Goal: Contribute content: Contribute content

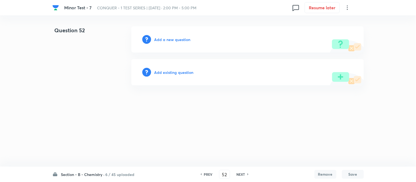
click at [167, 38] on h6 "Add a new question" at bounding box center [172, 40] width 36 height 6
click at [175, 37] on h6 "Choose a question type" at bounding box center [175, 40] width 42 height 6
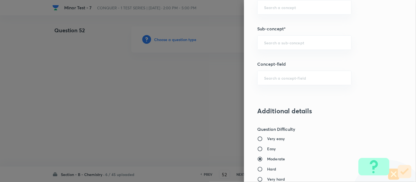
scroll to position [365, 0]
click at [300, 44] on input "text" at bounding box center [304, 42] width 81 height 5
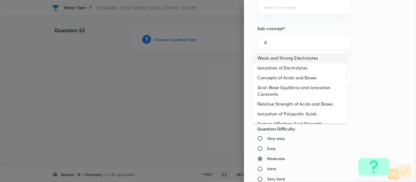
click at [286, 59] on li "Weak and Strong Electrolytes" at bounding box center [300, 58] width 94 height 10
type input "Weak and Strong Electrolytes"
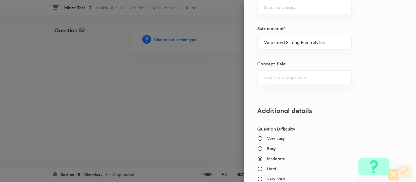
type input "Chemistry"
type input "Physical Chemistry"
type input "Ionic Equilibrium"
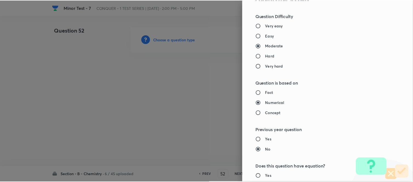
scroll to position [602, 0]
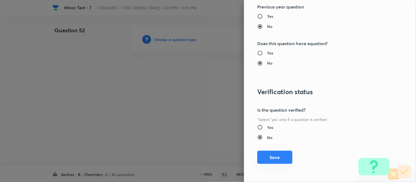
click at [267, 160] on button "Save" at bounding box center [274, 157] width 35 height 13
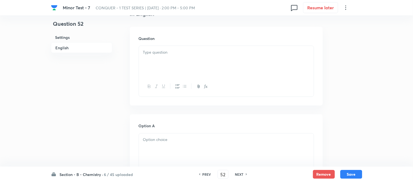
scroll to position [152, 0]
click at [212, 59] on div at bounding box center [226, 60] width 175 height 31
click at [199, 54] on p at bounding box center [226, 52] width 167 height 6
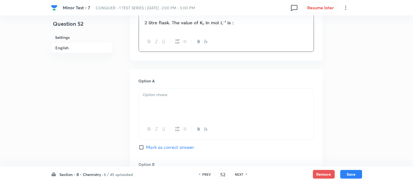
scroll to position [243, 0]
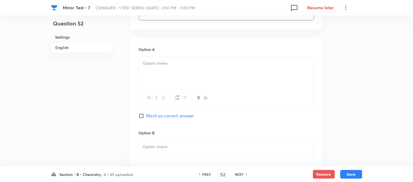
click at [200, 69] on div at bounding box center [226, 72] width 175 height 31
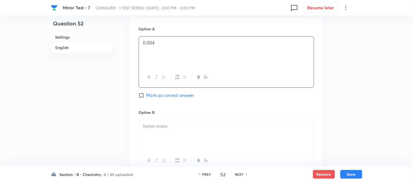
scroll to position [305, 0]
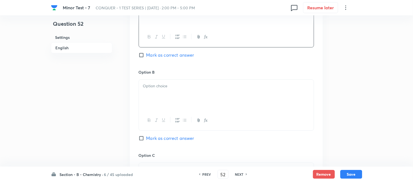
click at [186, 84] on p at bounding box center [226, 86] width 167 height 6
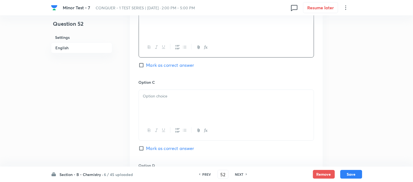
scroll to position [396, 0]
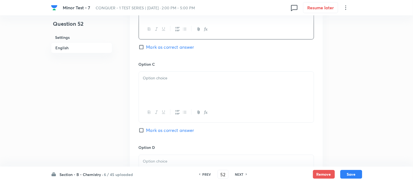
click at [188, 86] on div at bounding box center [226, 87] width 175 height 31
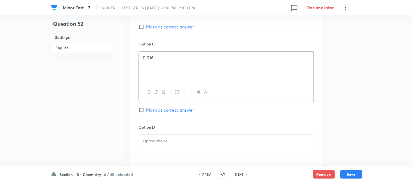
scroll to position [426, 0]
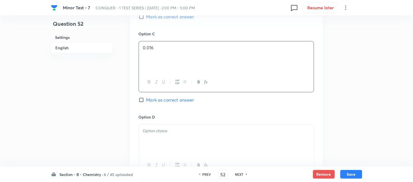
click at [150, 101] on span "Mark as correct answer" at bounding box center [170, 100] width 48 height 7
click at [146, 101] on input "Mark as correct answer" at bounding box center [143, 99] width 8 height 5
checkbox input "true"
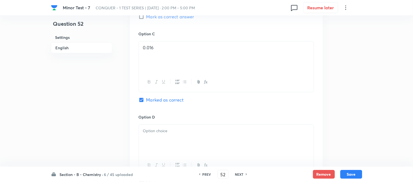
click at [191, 133] on p at bounding box center [226, 131] width 167 height 6
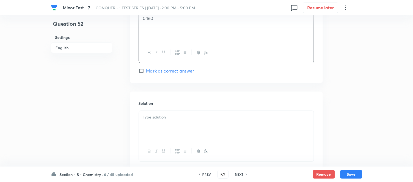
scroll to position [548, 0]
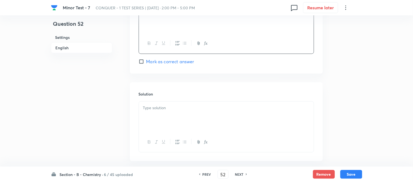
click at [186, 123] on div at bounding box center [226, 117] width 175 height 31
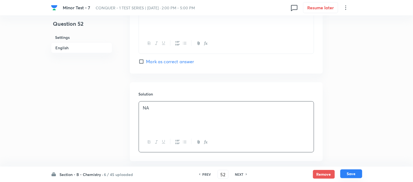
click at [355, 174] on button "Save" at bounding box center [352, 174] width 22 height 9
type input "53"
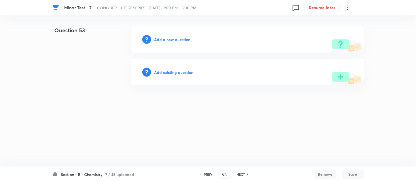
click at [169, 40] on h6 "Add a new question" at bounding box center [172, 40] width 36 height 6
click at [168, 40] on h6 "Choose a question type" at bounding box center [175, 40] width 42 height 6
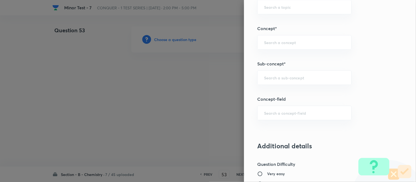
scroll to position [332, 0]
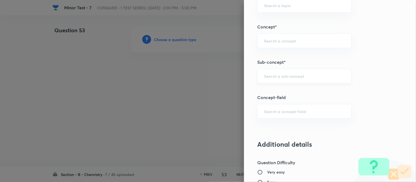
click at [276, 75] on input "text" at bounding box center [304, 75] width 81 height 5
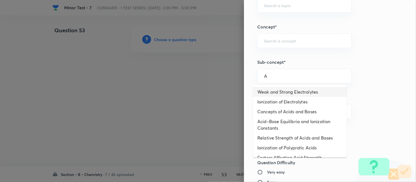
click at [274, 91] on li "Weak and Strong Electrolytes" at bounding box center [300, 92] width 94 height 10
type input "Weak and Strong Electrolytes"
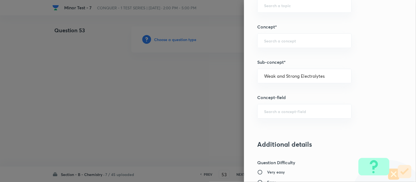
type input "Chemistry"
type input "Physical Chemistry"
type input "Ionic Equilibrium"
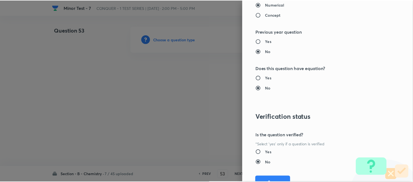
scroll to position [602, 0]
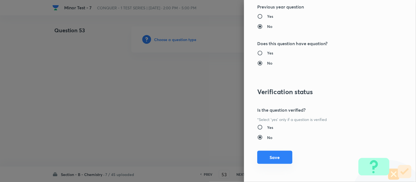
click at [269, 160] on button "Save" at bounding box center [274, 157] width 35 height 13
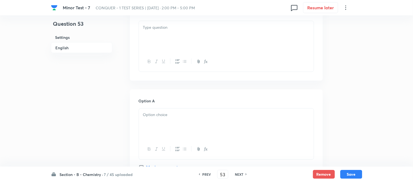
scroll to position [183, 0]
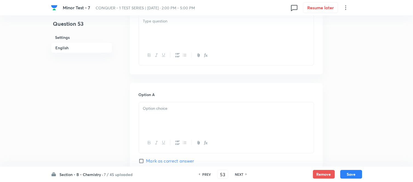
click at [200, 32] on div at bounding box center [226, 30] width 175 height 31
click at [184, 32] on div at bounding box center [226, 30] width 175 height 31
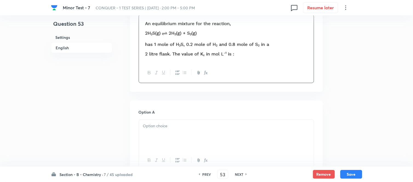
click at [188, 132] on div at bounding box center [226, 135] width 175 height 31
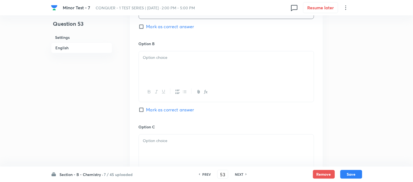
click at [171, 64] on div at bounding box center [226, 66] width 175 height 31
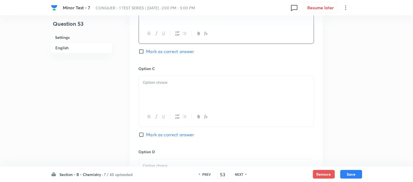
scroll to position [396, 0]
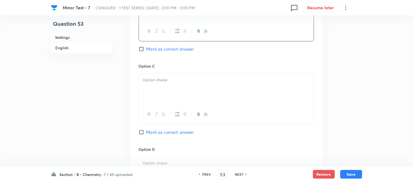
click at [175, 83] on p at bounding box center [226, 80] width 167 height 6
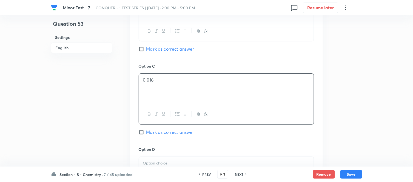
click at [144, 134] on input "Mark as correct answer" at bounding box center [143, 132] width 8 height 5
checkbox input "true"
click at [179, 160] on div at bounding box center [226, 172] width 175 height 31
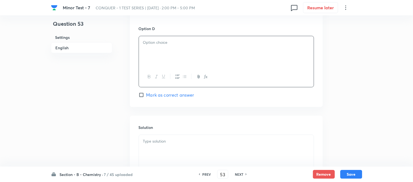
scroll to position [518, 0]
click at [186, 139] on p at bounding box center [226, 141] width 167 height 6
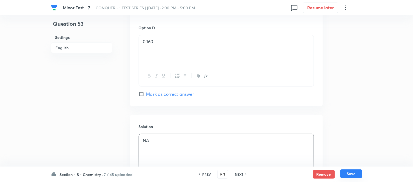
click at [348, 175] on button "Save" at bounding box center [352, 174] width 22 height 9
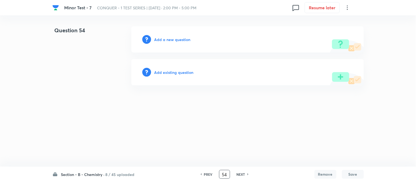
drag, startPoint x: 228, startPoint y: 175, endPoint x: 222, endPoint y: 174, distance: 6.9
click at [222, 174] on input "54" at bounding box center [224, 175] width 10 height 10
type input "52"
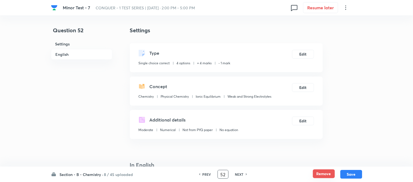
click at [327, 177] on button "Remove" at bounding box center [324, 174] width 22 height 9
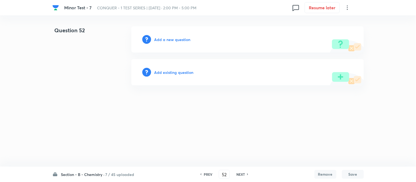
click at [166, 39] on h6 "Add a new question" at bounding box center [172, 40] width 36 height 6
click at [166, 39] on h6 "Choose a question type" at bounding box center [175, 40] width 42 height 6
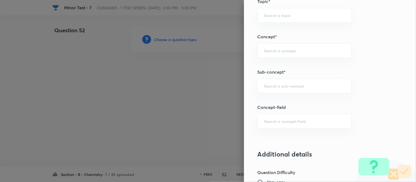
scroll to position [336, 0]
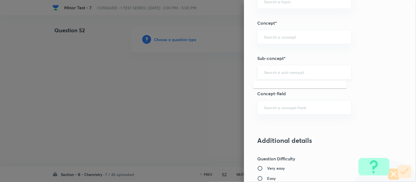
click at [302, 73] on input "text" at bounding box center [304, 72] width 81 height 5
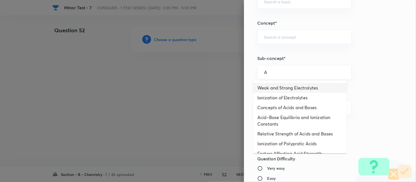
click at [285, 89] on li "Weak and Strong Electrolytes" at bounding box center [300, 88] width 94 height 10
type input "Weak and Strong Electrolytes"
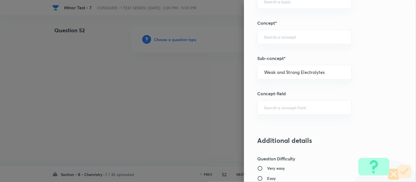
type input "Chemistry"
type input "Physical Chemistry"
type input "Ionic Equilibrium"
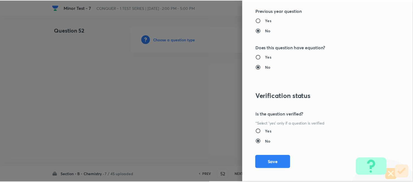
scroll to position [602, 0]
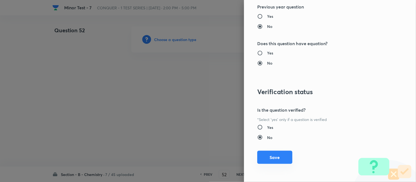
click at [277, 158] on button "Save" at bounding box center [274, 157] width 35 height 13
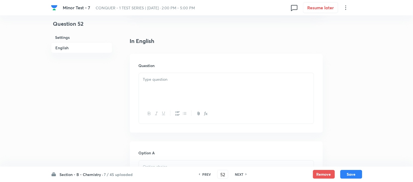
scroll to position [122, 0]
click at [195, 83] on p at bounding box center [226, 82] width 167 height 6
click at [185, 86] on div at bounding box center [226, 87] width 175 height 31
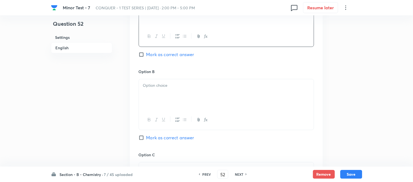
scroll to position [305, 0]
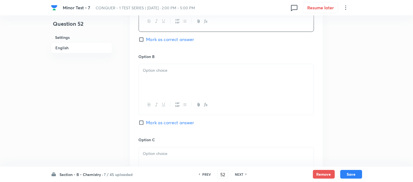
click at [174, 87] on div at bounding box center [226, 79] width 175 height 31
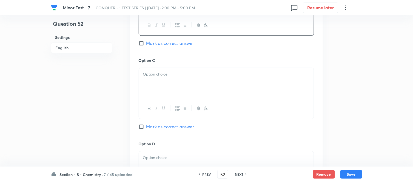
scroll to position [396, 0]
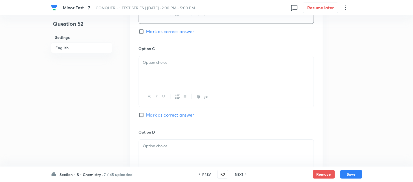
click at [204, 70] on div at bounding box center [226, 71] width 175 height 31
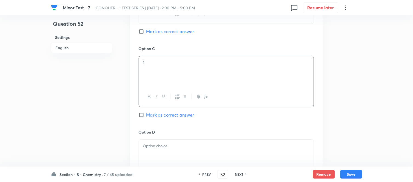
drag, startPoint x: 145, startPoint y: 115, endPoint x: 183, endPoint y: 133, distance: 42.2
click at [146, 115] on input "Mark as correct answer" at bounding box center [143, 114] width 8 height 5
checkbox input "true"
click at [189, 146] on p at bounding box center [226, 146] width 167 height 6
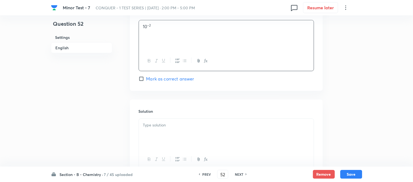
scroll to position [548, 0]
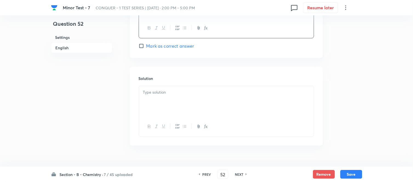
click at [195, 104] on div at bounding box center [226, 101] width 175 height 31
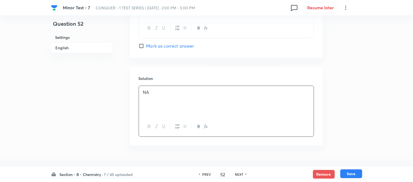
click at [351, 173] on button "Save" at bounding box center [352, 174] width 22 height 9
type input "53"
checkbox input "true"
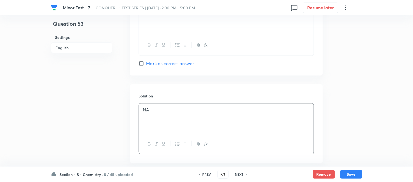
click at [205, 175] on h6 "PREV" at bounding box center [207, 174] width 8 height 5
type input "52"
checkbox input "true"
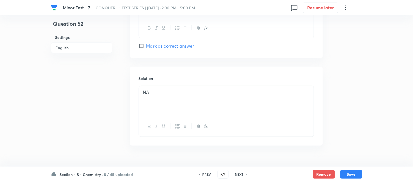
click at [205, 175] on h6 "PREV" at bounding box center [207, 174] width 8 height 5
type input "51"
checkbox input "true"
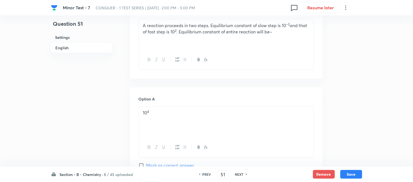
scroll to position [152, 0]
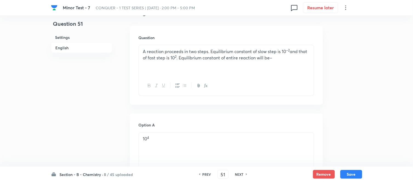
click at [207, 175] on h6 "PREV" at bounding box center [207, 174] width 8 height 5
type input "50"
checkbox input "true"
checkbox input "false"
click at [207, 174] on h6 "PREV" at bounding box center [207, 174] width 8 height 5
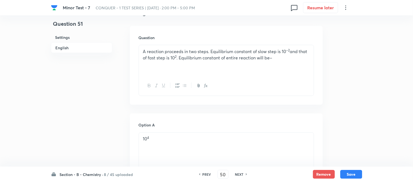
type input "49"
checkbox input "false"
checkbox input "true"
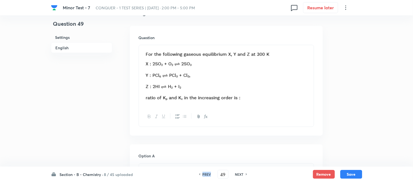
click at [207, 174] on h6 "PREV" at bounding box center [207, 174] width 8 height 5
type input "48"
checkbox input "false"
checkbox input "true"
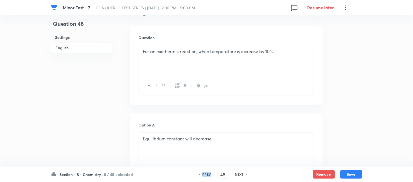
click at [207, 174] on h6 "PREV" at bounding box center [207, 174] width 8 height 5
type input "47"
checkbox input "false"
checkbox input "true"
click at [207, 174] on h6 "PREV" at bounding box center [207, 174] width 8 height 5
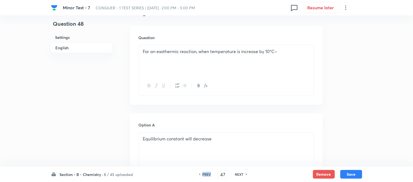
type input "46"
checkbox input "true"
checkbox input "false"
click at [207, 174] on h6 "PREV" at bounding box center [207, 174] width 8 height 5
type input "45"
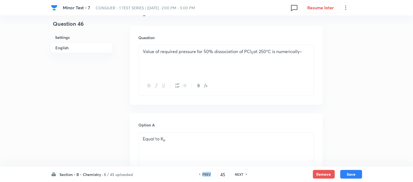
checkbox input "false"
checkbox input "true"
click at [207, 174] on h6 "PREV" at bounding box center [207, 174] width 8 height 5
type input "44"
checkbox input "false"
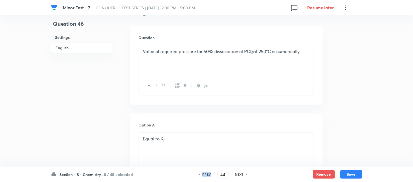
checkbox input "true"
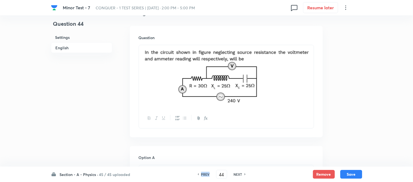
click at [207, 174] on h6 "PREV" at bounding box center [205, 174] width 8 height 5
type input "43"
checkbox input "false"
checkbox input "true"
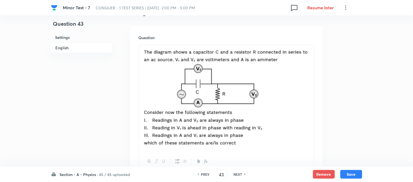
click at [240, 173] on h6 "NEXT" at bounding box center [238, 174] width 8 height 5
type input "44"
checkbox input "false"
checkbox input "true"
click at [240, 173] on h6 "NEXT" at bounding box center [238, 174] width 8 height 5
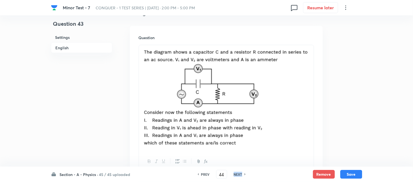
type input "45"
checkbox input "false"
checkbox input "true"
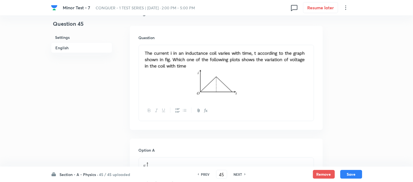
click at [240, 173] on h6 "NEXT" at bounding box center [238, 174] width 8 height 5
type input "46"
checkbox input "true"
checkbox input "false"
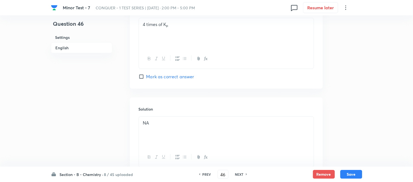
scroll to position [487, 0]
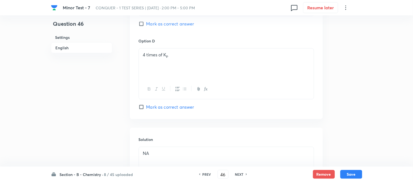
click at [243, 174] on div "NEXT" at bounding box center [240, 174] width 15 height 5
type input "47"
checkbox input "false"
checkbox input "true"
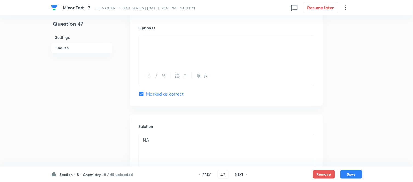
scroll to position [500, 0]
click at [239, 175] on h6 "NEXT" at bounding box center [239, 174] width 8 height 5
type input "48"
checkbox input "true"
checkbox input "false"
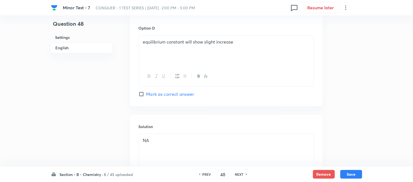
click at [237, 173] on h6 "NEXT" at bounding box center [239, 174] width 8 height 5
type input "49"
checkbox input "false"
checkbox input "true"
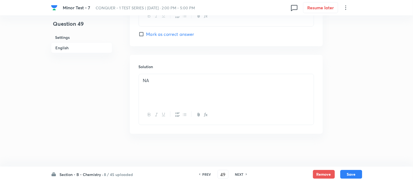
scroll to position [592, 0]
click at [239, 174] on h6 "NEXT" at bounding box center [239, 174] width 8 height 5
type input "50"
checkbox input "false"
checkbox input "true"
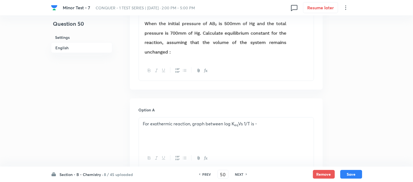
scroll to position [213, 0]
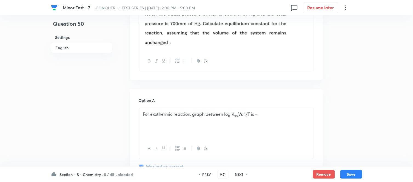
click at [265, 116] on p "For exothermic reaction, graph between log K eq Vs 1/T is -" at bounding box center [226, 115] width 167 height 6
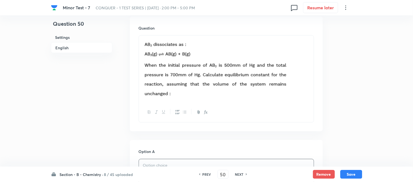
scroll to position [152, 0]
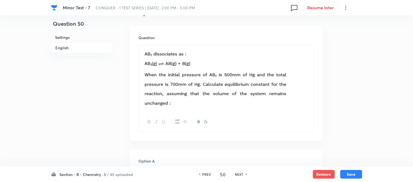
click at [177, 103] on img at bounding box center [216, 78] width 147 height 59
click at [304, 86] on p at bounding box center [226, 79] width 167 height 60
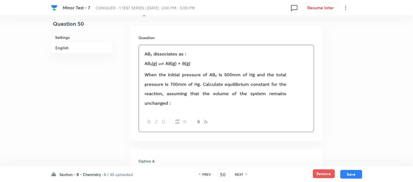
click at [322, 174] on button "Remove" at bounding box center [324, 174] width 22 height 9
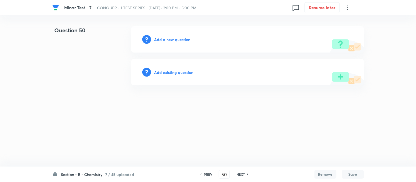
click at [322, 174] on button "Remove" at bounding box center [325, 174] width 22 height 9
click at [242, 174] on h6 "NEXT" at bounding box center [240, 174] width 8 height 5
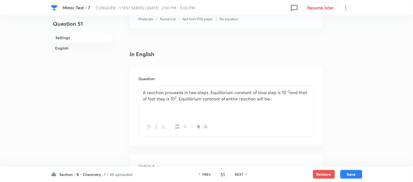
scroll to position [122, 0]
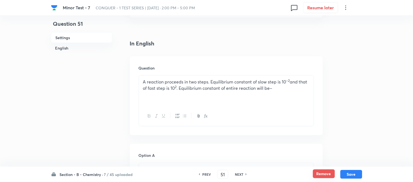
click at [324, 174] on button "Remove" at bounding box center [324, 174] width 22 height 9
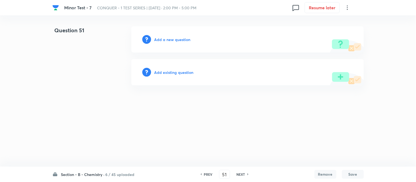
click at [240, 172] on h6 "NEXT" at bounding box center [241, 174] width 8 height 5
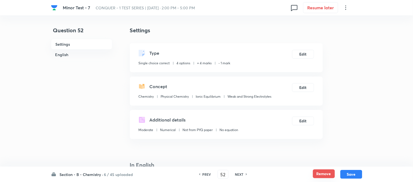
drag, startPoint x: 322, startPoint y: 176, endPoint x: 319, endPoint y: 176, distance: 3.0
click at [322, 176] on button "Remove" at bounding box center [324, 174] width 22 height 9
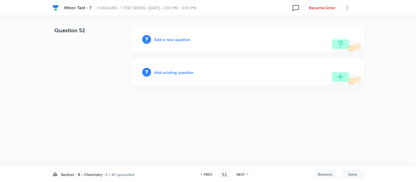
click at [242, 174] on h6 "NEXT" at bounding box center [241, 174] width 8 height 5
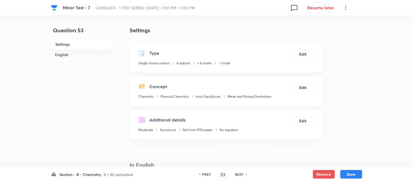
drag, startPoint x: 324, startPoint y: 175, endPoint x: 291, endPoint y: 174, distance: 33.5
click at [324, 175] on button "Remove" at bounding box center [324, 174] width 22 height 9
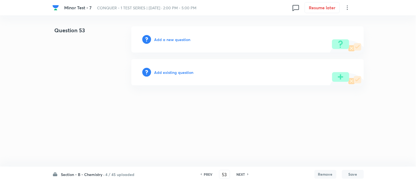
click at [241, 174] on h6 "NEXT" at bounding box center [241, 174] width 8 height 5
click at [207, 174] on h6 "PREV" at bounding box center [208, 174] width 8 height 5
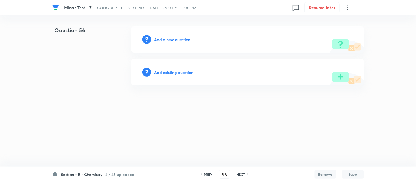
click at [207, 174] on h6 "PREV" at bounding box center [208, 174] width 8 height 5
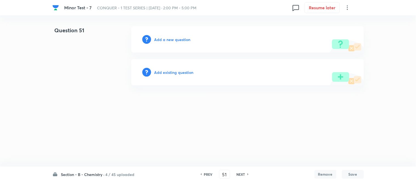
click at [207, 174] on h6 "PREV" at bounding box center [208, 174] width 8 height 5
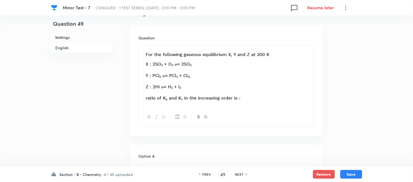
scroll to position [152, 0]
click at [243, 175] on h6 "NEXT" at bounding box center [239, 174] width 8 height 5
type input "50"
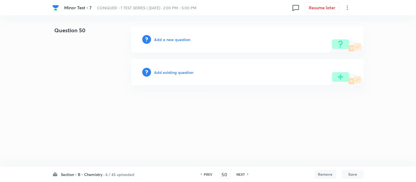
click at [168, 40] on h6 "Add a new question" at bounding box center [172, 40] width 36 height 6
click at [168, 40] on h6 "Choose a question type" at bounding box center [175, 40] width 42 height 6
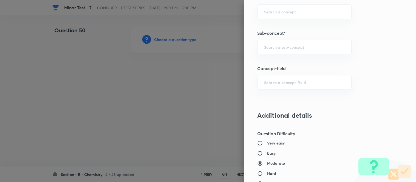
scroll to position [365, 0]
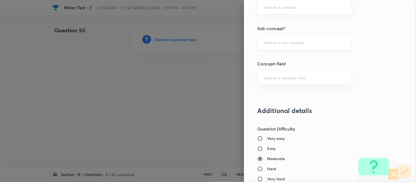
click at [293, 44] on input "text" at bounding box center [304, 42] width 81 height 5
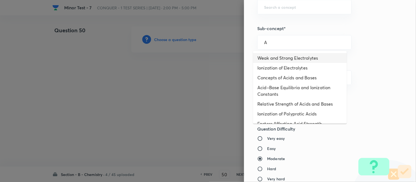
click at [287, 59] on li "Weak and Strong Electrolytes" at bounding box center [300, 58] width 94 height 10
type input "Weak and Strong Electrolytes"
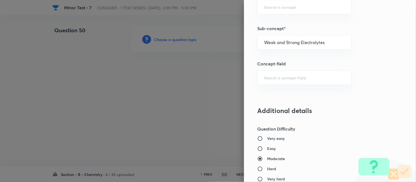
type input "Chemistry"
type input "Physical Chemistry"
type input "Ionic Equilibrium"
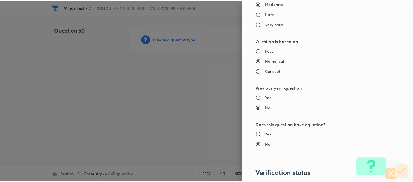
scroll to position [602, 0]
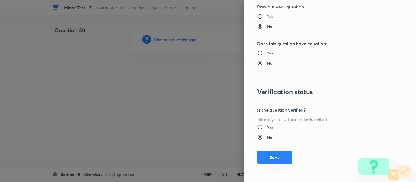
click at [274, 160] on button "Save" at bounding box center [274, 157] width 35 height 13
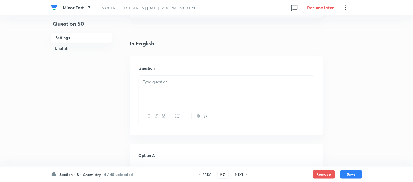
scroll to position [152, 0]
click at [181, 58] on div at bounding box center [226, 60] width 175 height 31
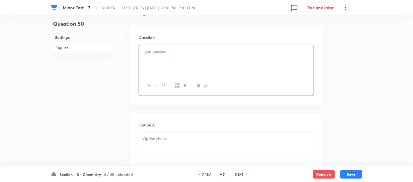
click at [173, 54] on p at bounding box center [226, 52] width 167 height 6
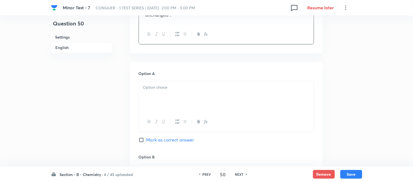
scroll to position [243, 0]
click at [182, 88] on p at bounding box center [226, 86] width 167 height 6
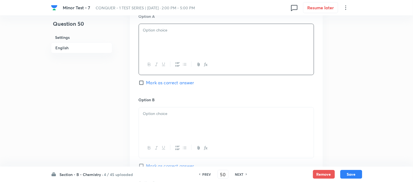
scroll to position [305, 0]
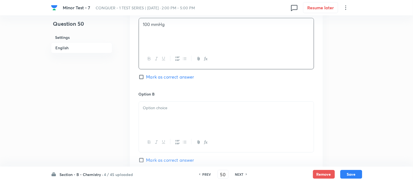
click at [172, 107] on p at bounding box center [226, 108] width 167 height 6
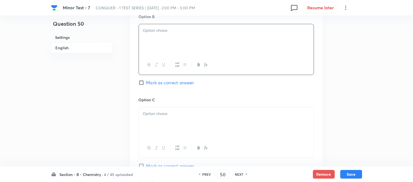
scroll to position [396, 0]
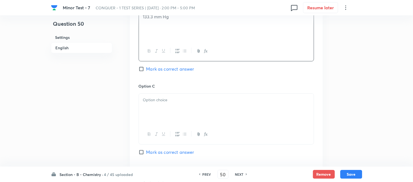
click at [172, 108] on div at bounding box center [226, 109] width 175 height 31
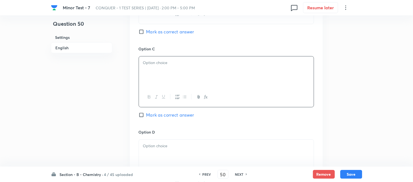
scroll to position [457, 0]
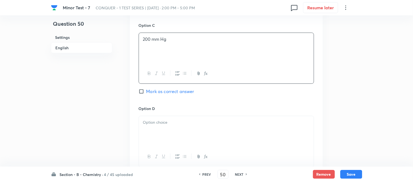
click at [173, 132] on div at bounding box center [226, 131] width 175 height 31
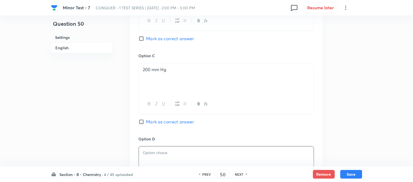
click at [148, 39] on span "Mark as correct answer" at bounding box center [170, 38] width 48 height 7
click at [146, 39] on input "Mark as correct answer" at bounding box center [143, 38] width 8 height 5
checkbox input "true"
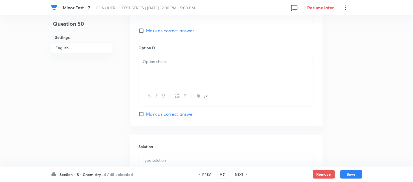
click at [195, 68] on div at bounding box center [226, 70] width 175 height 31
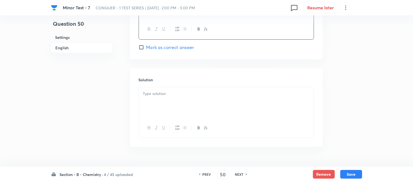
scroll to position [599, 0]
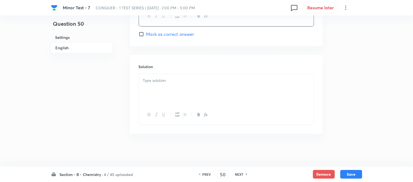
click at [173, 85] on div at bounding box center [226, 89] width 175 height 31
click at [353, 173] on button "Save" at bounding box center [352, 174] width 22 height 9
type input "51"
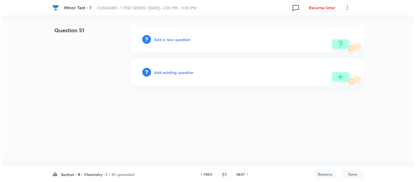
scroll to position [0, 0]
click at [167, 39] on h6 "Add a new question" at bounding box center [172, 40] width 36 height 6
click at [167, 39] on h6 "Choose a question type" at bounding box center [175, 40] width 42 height 6
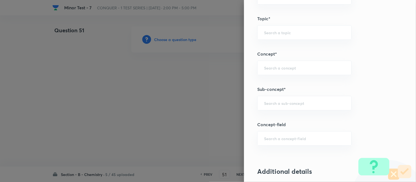
scroll to position [335, 0]
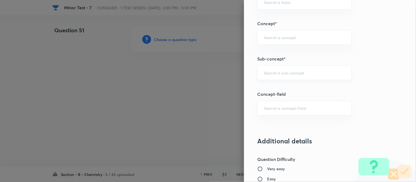
click at [292, 72] on input "text" at bounding box center [304, 72] width 81 height 5
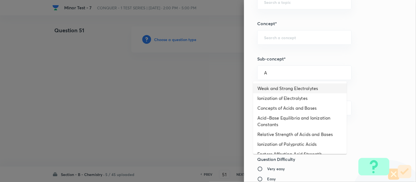
click at [280, 88] on li "Weak and Strong Electrolytes" at bounding box center [300, 89] width 94 height 10
type input "Weak and Strong Electrolytes"
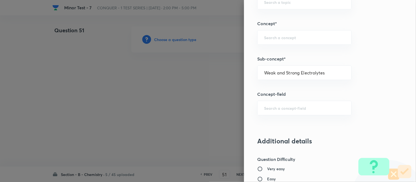
type input "Chemistry"
type input "Physical Chemistry"
type input "Ionic Equilibrium"
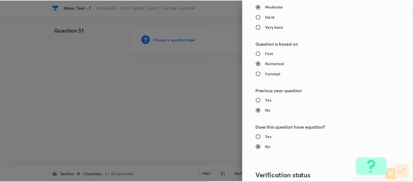
scroll to position [602, 0]
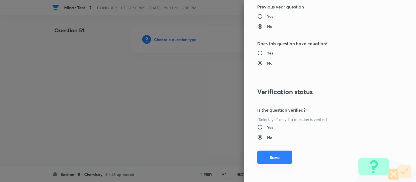
click at [274, 160] on button "Save" at bounding box center [274, 157] width 35 height 13
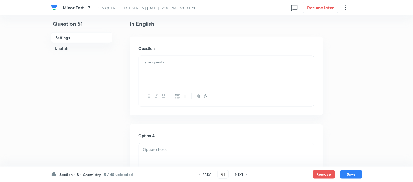
scroll to position [152, 0]
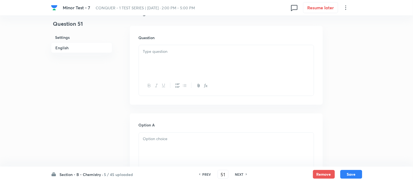
click at [199, 59] on div at bounding box center [226, 60] width 175 height 31
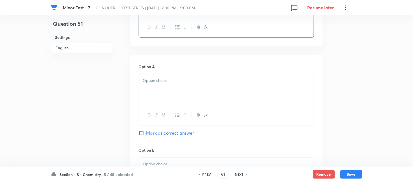
scroll to position [213, 0]
click at [183, 76] on p at bounding box center [226, 78] width 167 height 6
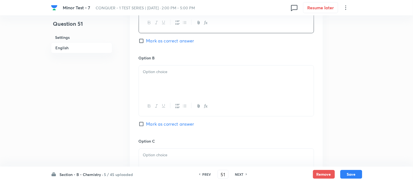
scroll to position [305, 0]
click at [185, 70] on p at bounding box center [226, 70] width 167 height 6
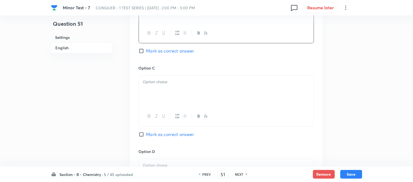
scroll to position [396, 0]
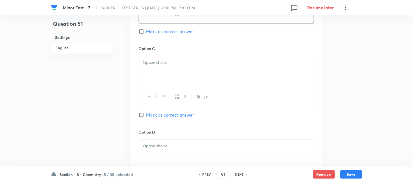
click at [176, 81] on div at bounding box center [226, 71] width 175 height 31
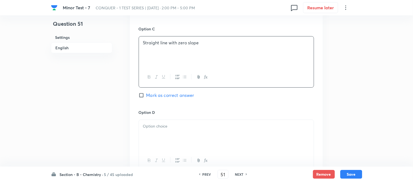
scroll to position [426, 0]
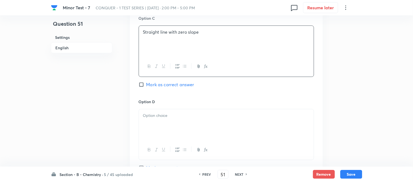
click at [184, 113] on p at bounding box center [226, 116] width 167 height 6
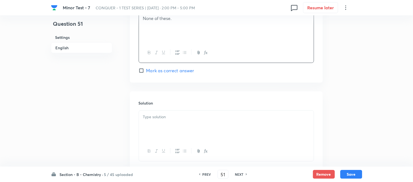
scroll to position [548, 0]
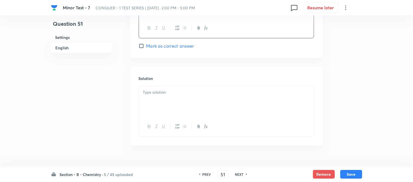
click at [173, 101] on div at bounding box center [226, 101] width 175 height 31
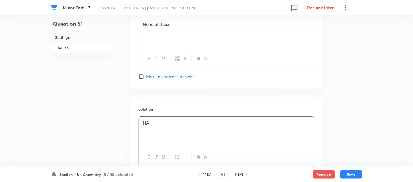
click at [64, 49] on h6 "English" at bounding box center [81, 47] width 61 height 11
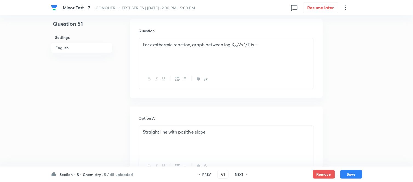
scroll to position [232, 0]
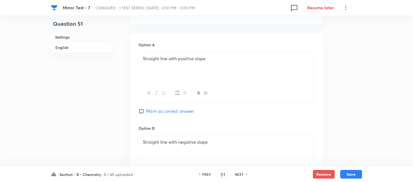
click at [143, 110] on input "Mark as correct answer" at bounding box center [143, 111] width 8 height 5
checkbox input "true"
click at [350, 175] on button "Save" at bounding box center [352, 174] width 22 height 9
type input "52"
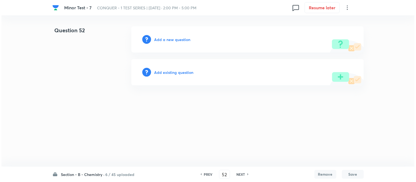
scroll to position [0, 0]
click at [169, 39] on h6 "Add a new question" at bounding box center [172, 40] width 36 height 6
click at [169, 39] on h6 "Choose a question type" at bounding box center [175, 40] width 42 height 6
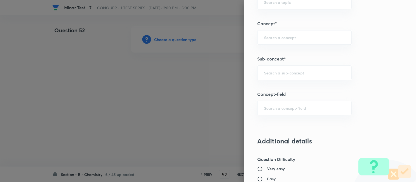
scroll to position [365, 0]
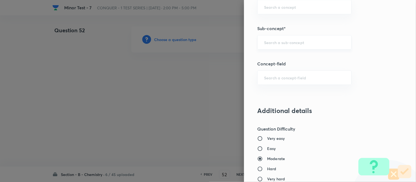
click at [293, 39] on div "​" at bounding box center [304, 42] width 94 height 15
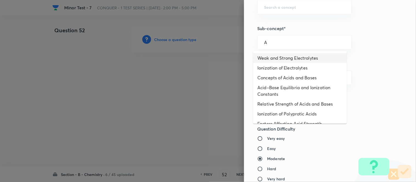
click at [284, 58] on li "Weak and Strong Electrolytes" at bounding box center [300, 58] width 94 height 10
type input "Weak and Strong Electrolytes"
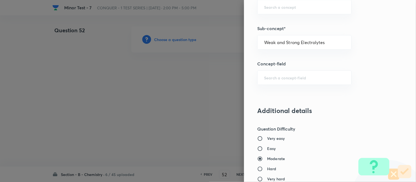
type input "Chemistry"
type input "Physical Chemistry"
type input "Ionic Equilibrium"
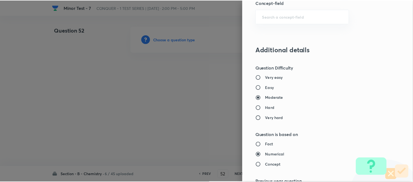
scroll to position [602, 0]
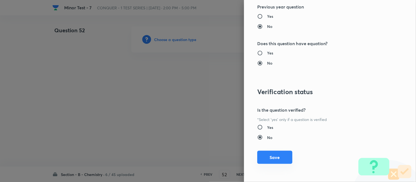
click at [271, 162] on button "Save" at bounding box center [274, 157] width 35 height 13
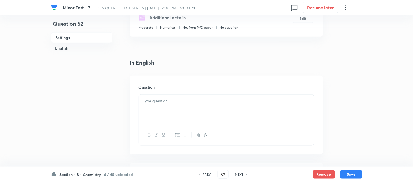
scroll to position [122, 0]
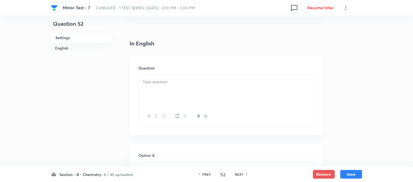
click at [189, 83] on p at bounding box center [226, 82] width 167 height 6
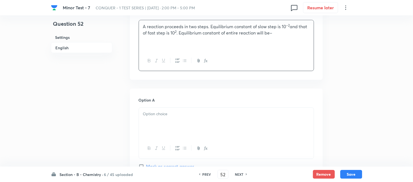
scroll to position [213, 0]
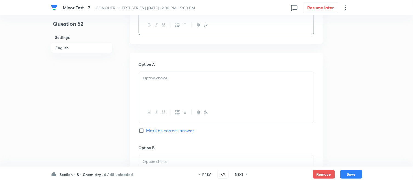
click at [212, 89] on div at bounding box center [226, 87] width 175 height 31
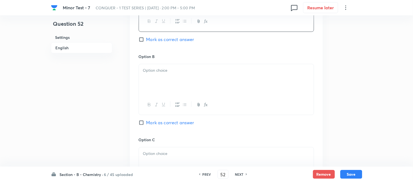
click at [186, 81] on div at bounding box center [226, 79] width 175 height 31
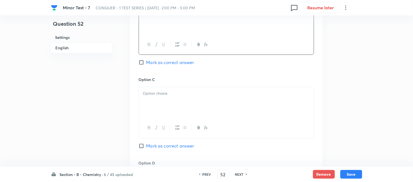
scroll to position [396, 0]
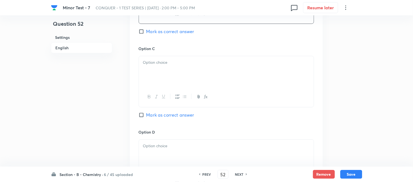
click at [188, 80] on div at bounding box center [226, 71] width 175 height 31
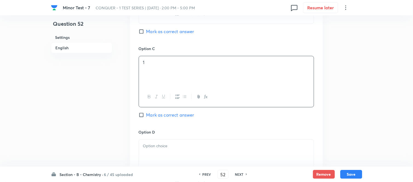
click at [164, 116] on span "Mark as correct answer" at bounding box center [170, 115] width 48 height 7
click at [146, 116] on input "Mark as correct answer" at bounding box center [143, 114] width 8 height 5
checkbox input "true"
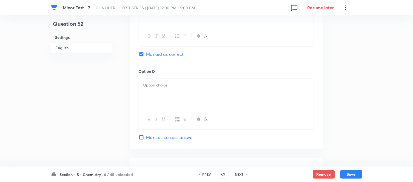
click at [202, 90] on div at bounding box center [226, 94] width 175 height 31
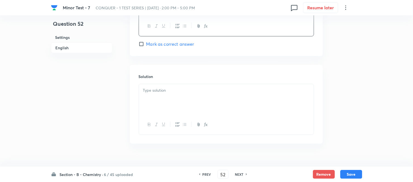
scroll to position [561, 0]
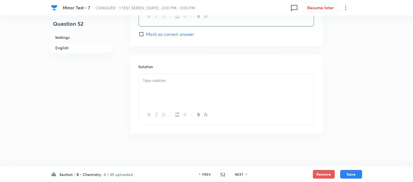
click at [174, 82] on p at bounding box center [226, 81] width 167 height 6
click at [352, 173] on button "Save" at bounding box center [352, 174] width 22 height 9
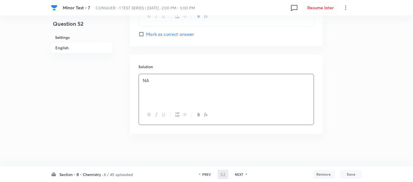
type input "53"
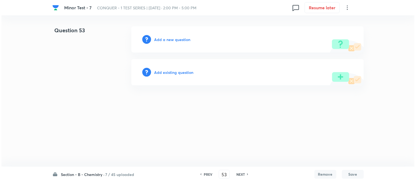
scroll to position [0, 0]
click at [166, 39] on h6 "Add a new question" at bounding box center [172, 40] width 36 height 6
click at [166, 39] on h6 "Choose a question type" at bounding box center [175, 40] width 42 height 6
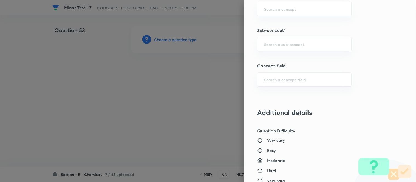
scroll to position [378, 0]
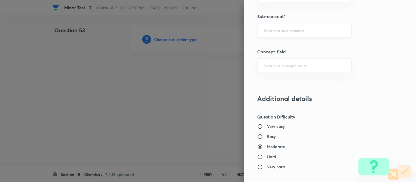
click at [283, 29] on input "text" at bounding box center [304, 30] width 81 height 5
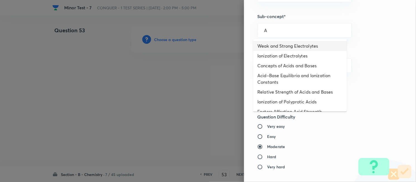
click at [278, 45] on li "Weak and Strong Electrolytes" at bounding box center [300, 46] width 94 height 10
type input "Weak and Strong Electrolytes"
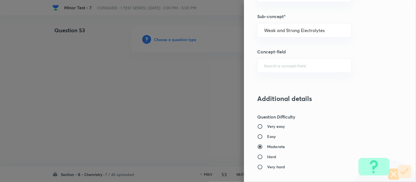
type input "Chemistry"
type input "Physical Chemistry"
type input "Ionic Equilibrium"
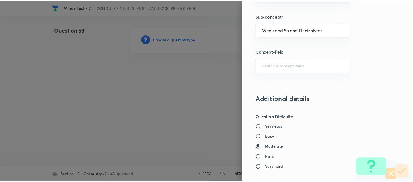
scroll to position [602, 0]
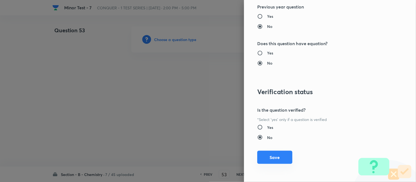
click at [270, 160] on button "Save" at bounding box center [274, 157] width 35 height 13
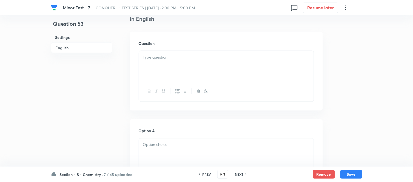
scroll to position [152, 0]
click at [192, 57] on div at bounding box center [226, 60] width 175 height 31
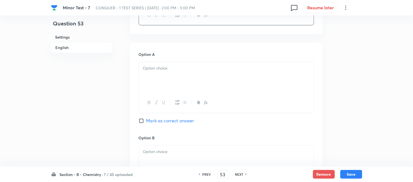
scroll to position [243, 0]
click at [218, 67] on p at bounding box center [226, 65] width 167 height 6
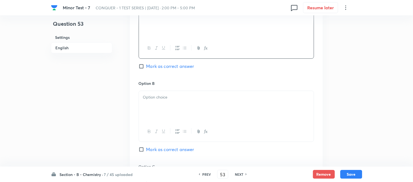
scroll to position [305, 0]
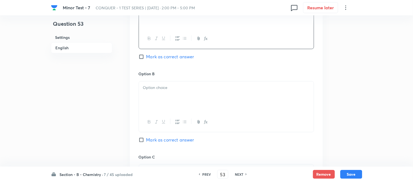
click at [190, 88] on p at bounding box center [226, 88] width 167 height 6
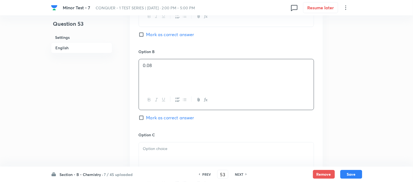
scroll to position [365, 0]
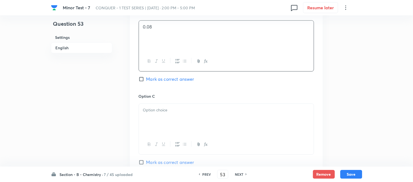
click at [191, 109] on p at bounding box center [226, 110] width 167 height 6
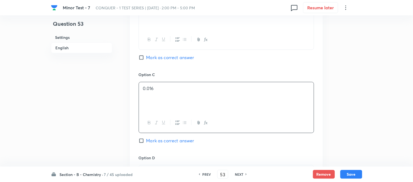
scroll to position [426, 0]
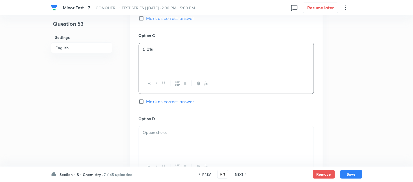
click at [147, 101] on span "Mark as correct answer" at bounding box center [170, 101] width 48 height 7
click at [146, 101] on input "Mark as correct answer" at bounding box center [143, 101] width 8 height 5
checkbox input "true"
click at [191, 138] on div at bounding box center [226, 141] width 175 height 31
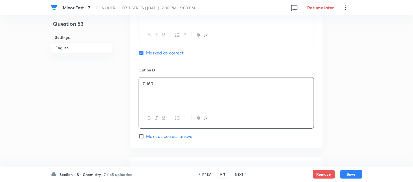
scroll to position [548, 0]
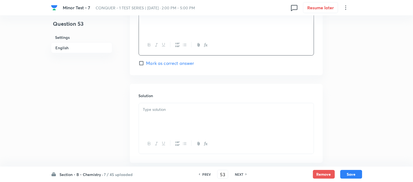
click at [171, 122] on div at bounding box center [226, 118] width 175 height 31
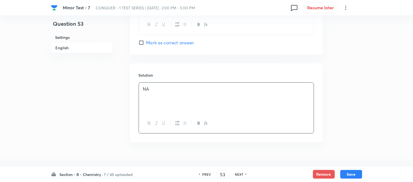
scroll to position [579, 0]
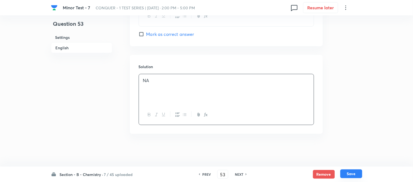
click at [348, 173] on button "Save" at bounding box center [352, 174] width 22 height 9
type input "54"
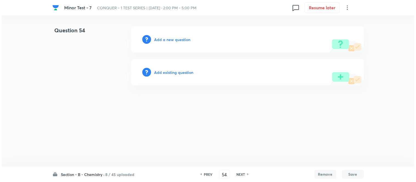
scroll to position [0, 0]
click at [168, 38] on h6 "Add a new question" at bounding box center [172, 40] width 36 height 6
click at [167, 39] on h6 "Choose a question type" at bounding box center [175, 40] width 42 height 6
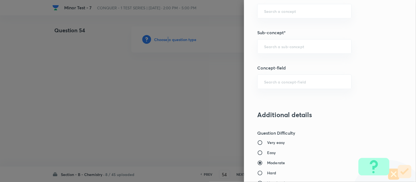
scroll to position [365, 0]
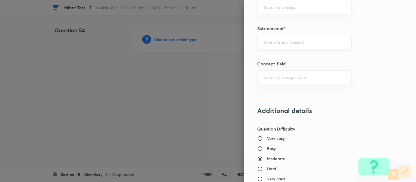
click at [289, 40] on input "text" at bounding box center [304, 42] width 81 height 5
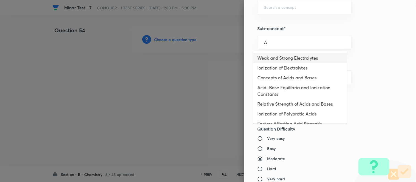
click at [282, 58] on li "Weak and Strong Electrolytes" at bounding box center [300, 58] width 94 height 10
type input "Weak and Strong Electrolytes"
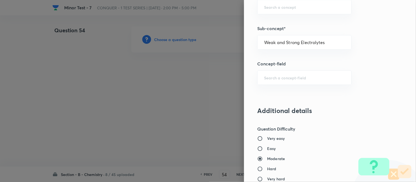
type input "Chemistry"
type input "Physical Chemistry"
type input "Ionic Equilibrium"
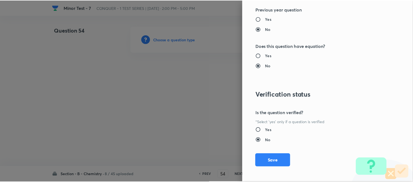
scroll to position [602, 0]
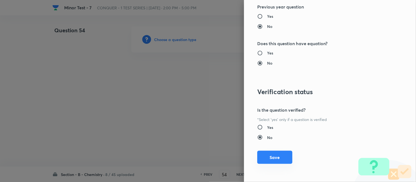
click at [267, 159] on button "Save" at bounding box center [274, 157] width 35 height 13
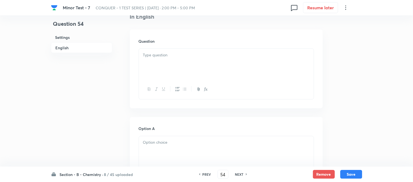
scroll to position [152, 0]
click at [196, 55] on div at bounding box center [226, 60] width 175 height 31
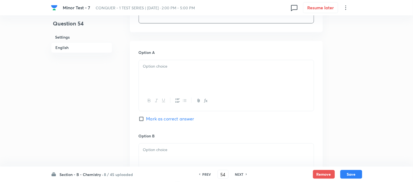
scroll to position [243, 0]
click at [176, 73] on div at bounding box center [226, 75] width 175 height 31
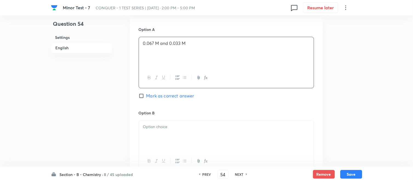
scroll to position [305, 0]
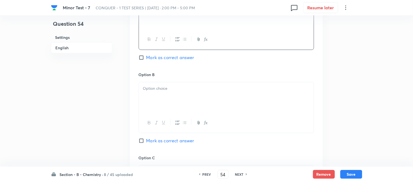
click at [191, 89] on p at bounding box center [226, 89] width 167 height 6
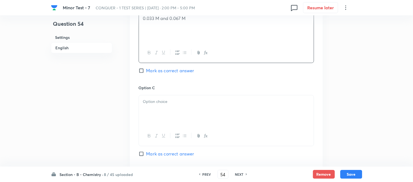
scroll to position [396, 0]
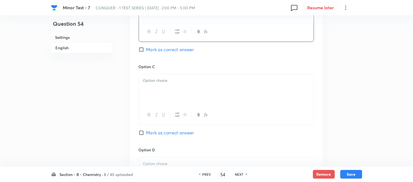
click at [175, 95] on div at bounding box center [226, 89] width 175 height 31
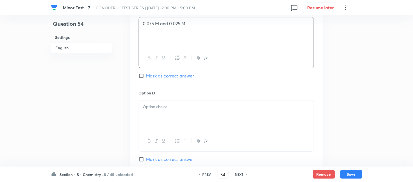
scroll to position [457, 0]
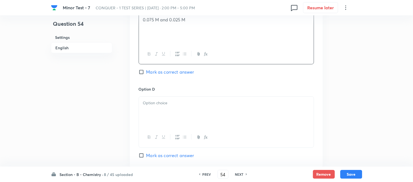
click at [168, 109] on div at bounding box center [226, 112] width 175 height 31
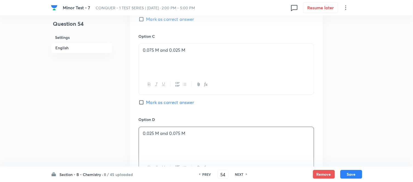
scroll to position [335, 0]
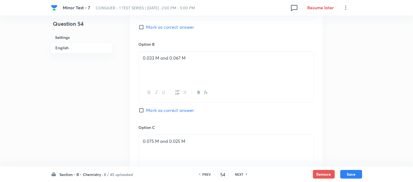
click at [142, 111] on input "Mark as correct answer" at bounding box center [143, 110] width 8 height 5
checkbox input "true"
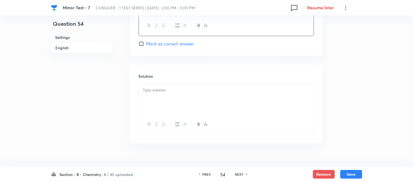
scroll to position [579, 0]
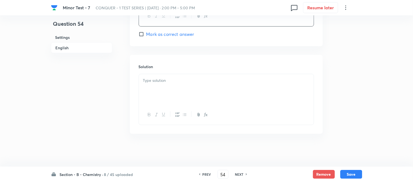
click at [180, 85] on div at bounding box center [226, 89] width 175 height 31
click at [351, 173] on button "Save" at bounding box center [352, 174] width 22 height 9
type input "55"
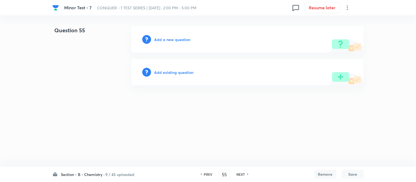
click at [163, 39] on h6 "Add a new question" at bounding box center [172, 40] width 36 height 6
click at [163, 39] on h6 "Choose a question type" at bounding box center [175, 40] width 42 height 6
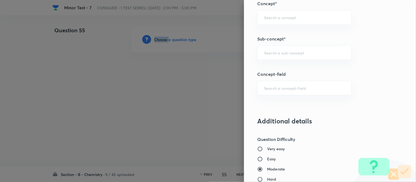
scroll to position [361, 0]
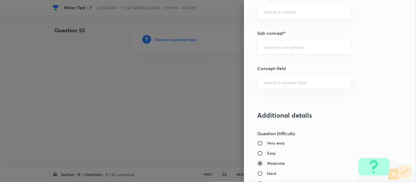
click at [284, 46] on input "text" at bounding box center [304, 46] width 81 height 5
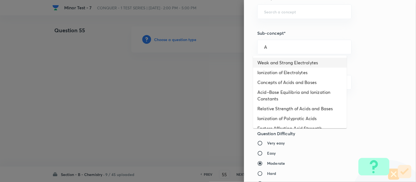
click at [272, 63] on li "Weak and Strong Electrolytes" at bounding box center [300, 63] width 94 height 10
type input "Weak and Strong Electrolytes"
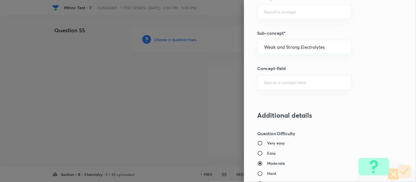
type input "Chemistry"
type input "Physical Chemistry"
type input "Ionic Equilibrium"
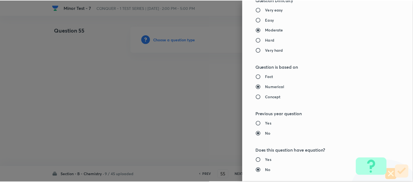
scroll to position [602, 0]
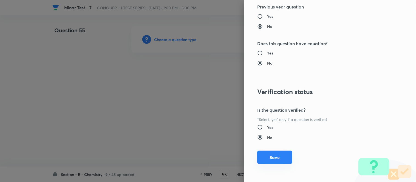
click at [274, 159] on button "Save" at bounding box center [274, 157] width 35 height 13
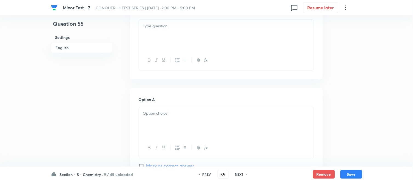
scroll to position [183, 0]
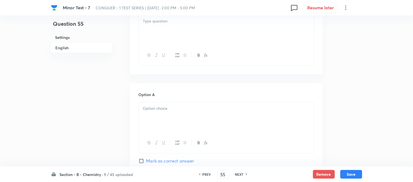
click at [182, 37] on div at bounding box center [226, 30] width 175 height 31
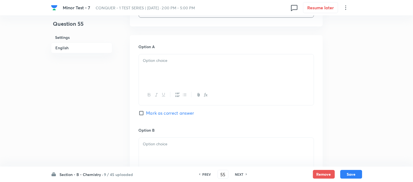
scroll to position [274, 0]
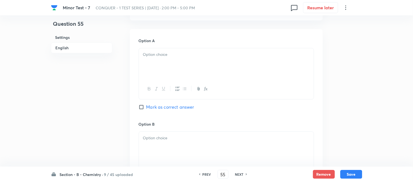
click at [169, 59] on div at bounding box center [226, 63] width 175 height 31
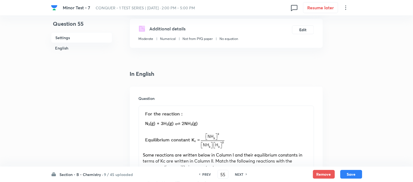
scroll to position [183, 0]
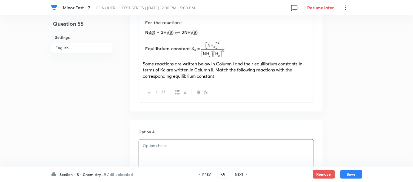
click at [227, 78] on p "Some reactions are written below in Column I and their equilibrium constants in…" at bounding box center [226, 70] width 167 height 19
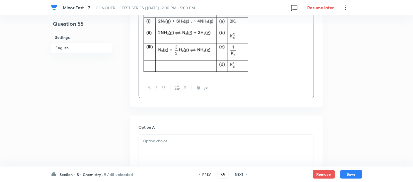
scroll to position [335, 0]
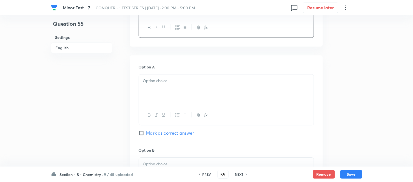
click at [184, 88] on div at bounding box center [226, 90] width 175 height 31
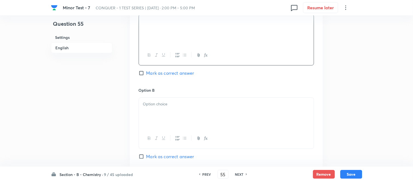
scroll to position [396, 0]
click at [220, 116] on div at bounding box center [226, 112] width 175 height 31
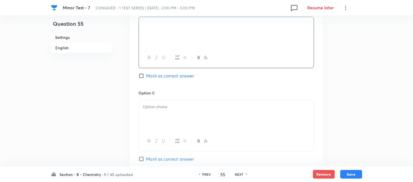
scroll to position [487, 0]
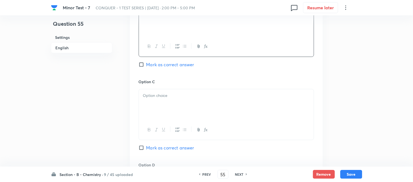
click at [204, 100] on div at bounding box center [226, 104] width 175 height 31
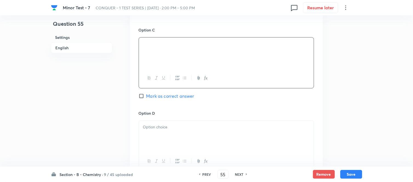
scroll to position [609, 0]
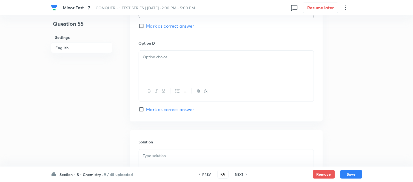
click at [188, 63] on div at bounding box center [226, 66] width 175 height 31
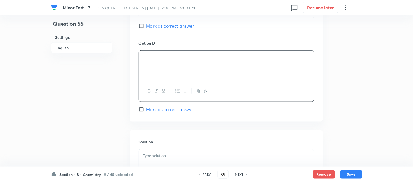
click at [141, 112] on input "Mark as correct answer" at bounding box center [143, 109] width 8 height 5
checkbox input "true"
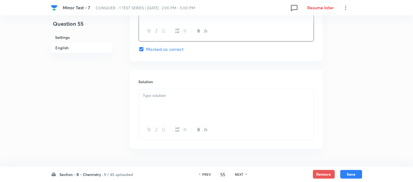
scroll to position [670, 0]
click at [171, 103] on div at bounding box center [226, 104] width 175 height 31
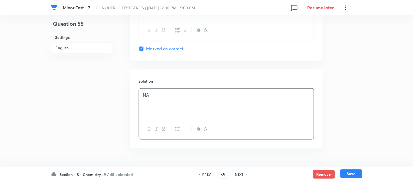
click at [356, 173] on button "Save" at bounding box center [352, 174] width 22 height 9
type input "56"
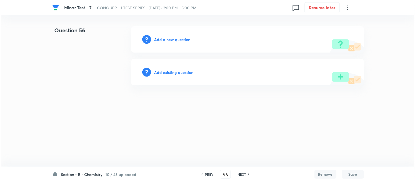
scroll to position [0, 0]
click at [165, 40] on h6 "Add a new question" at bounding box center [172, 40] width 36 height 6
click at [165, 40] on h6 "Choose a question type" at bounding box center [175, 40] width 42 height 6
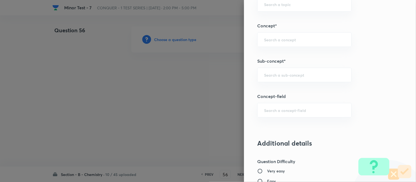
scroll to position [322, 0]
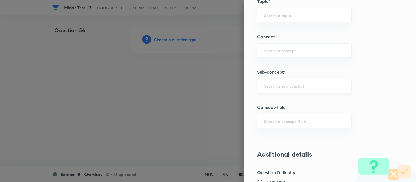
click at [293, 87] on input "text" at bounding box center [304, 85] width 81 height 5
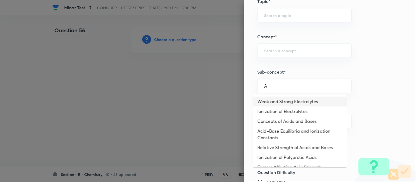
click at [276, 101] on li "Weak and Strong Electrolytes" at bounding box center [300, 102] width 94 height 10
type input "Weak and Strong Electrolytes"
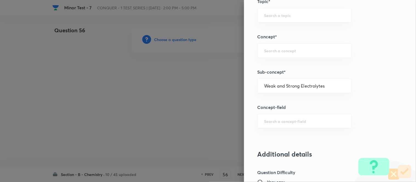
type input "Chemistry"
type input "Physical Chemistry"
type input "Ionic Equilibrium"
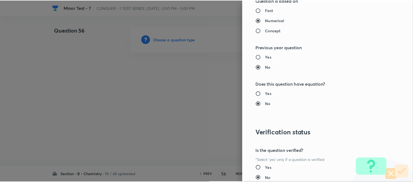
scroll to position [602, 0]
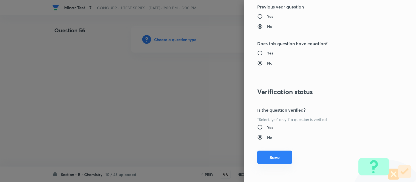
drag, startPoint x: 266, startPoint y: 159, endPoint x: 271, endPoint y: 156, distance: 5.7
click at [266, 158] on button "Save" at bounding box center [274, 157] width 35 height 13
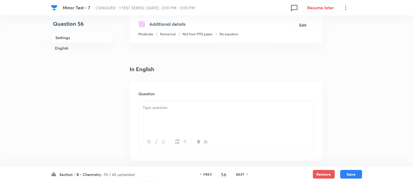
scroll to position [122, 0]
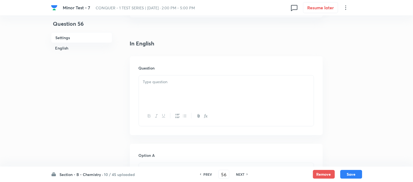
click at [200, 83] on p at bounding box center [226, 82] width 167 height 6
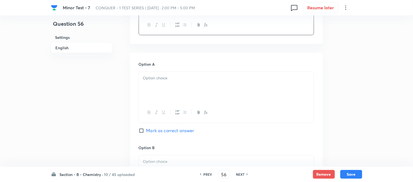
click at [220, 76] on p at bounding box center [226, 78] width 167 height 6
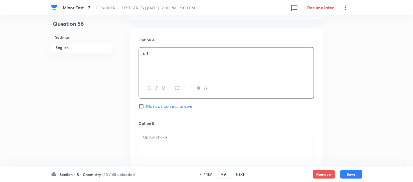
scroll to position [274, 0]
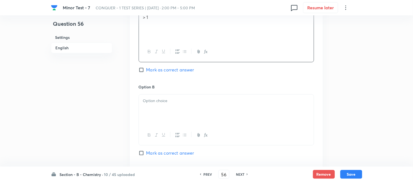
click at [191, 104] on p at bounding box center [226, 101] width 167 height 6
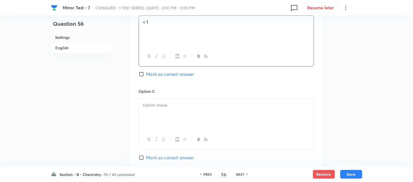
scroll to position [365, 0]
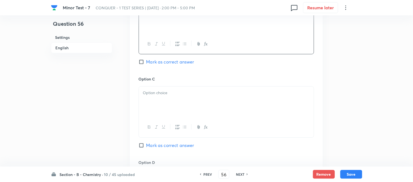
click at [190, 106] on div at bounding box center [226, 102] width 175 height 31
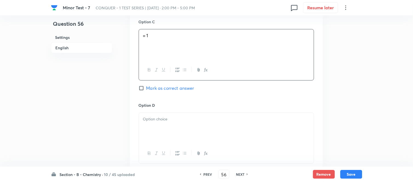
scroll to position [426, 0]
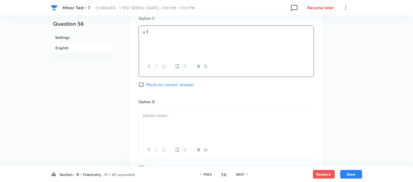
click at [176, 122] on div at bounding box center [226, 124] width 175 height 31
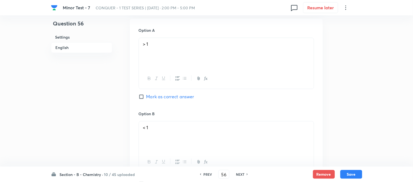
scroll to position [243, 0]
click at [141, 100] on input "Mark as correct answer" at bounding box center [143, 100] width 8 height 5
checkbox input "true"
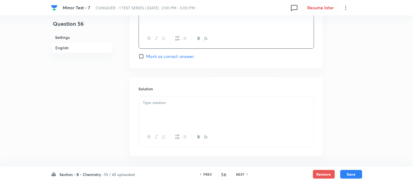
scroll to position [548, 0]
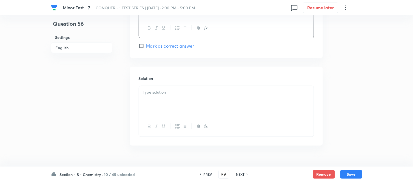
click at [195, 89] on div at bounding box center [226, 101] width 175 height 31
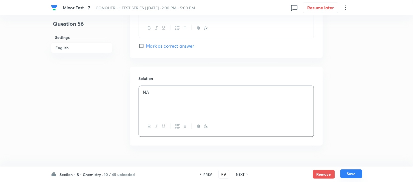
click at [350, 174] on button "Save" at bounding box center [352, 174] width 22 height 9
type input "57"
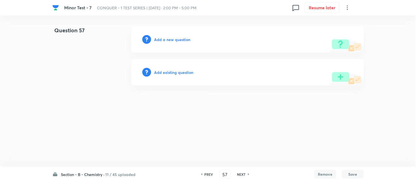
click at [169, 39] on h6 "Add a new question" at bounding box center [172, 40] width 36 height 6
click at [169, 39] on h6 "Choose a question type" at bounding box center [175, 40] width 42 height 6
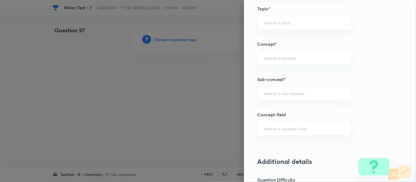
scroll to position [335, 0]
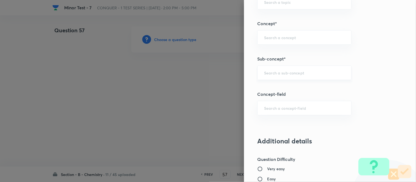
click at [296, 76] on div "​" at bounding box center [304, 73] width 94 height 15
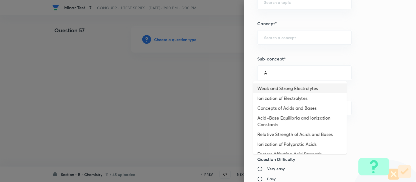
click at [283, 89] on li "Weak and Strong Electrolytes" at bounding box center [300, 89] width 94 height 10
type input "Weak and Strong Electrolytes"
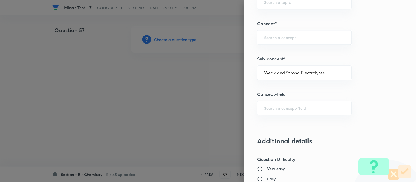
type input "Chemistry"
type input "Physical Chemistry"
type input "Ionic Equilibrium"
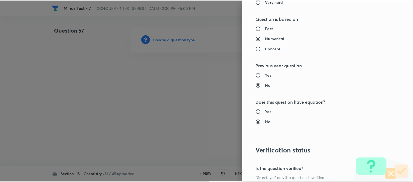
scroll to position [602, 0]
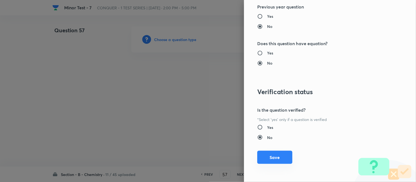
click at [257, 160] on button "Save" at bounding box center [274, 157] width 35 height 13
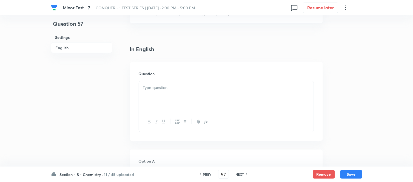
scroll to position [152, 0]
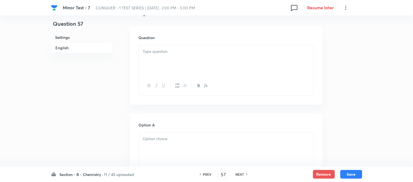
click at [209, 59] on div at bounding box center [226, 60] width 175 height 31
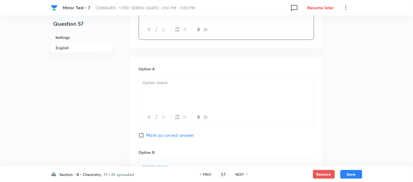
scroll to position [213, 0]
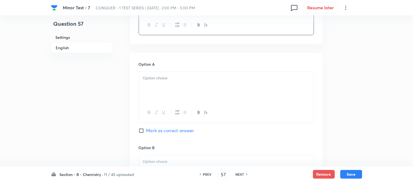
click at [184, 82] on div at bounding box center [226, 87] width 175 height 31
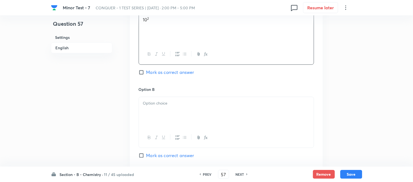
scroll to position [274, 0]
click at [189, 99] on p at bounding box center [226, 101] width 167 height 6
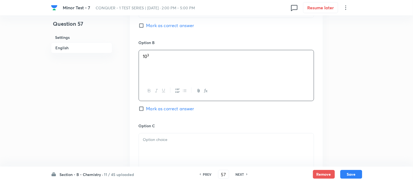
scroll to position [335, 0]
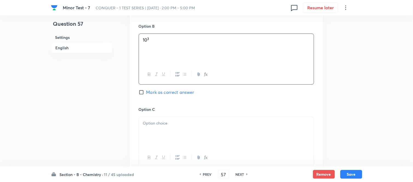
click at [185, 126] on p at bounding box center [226, 123] width 167 height 6
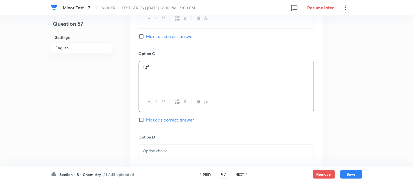
scroll to position [396, 0]
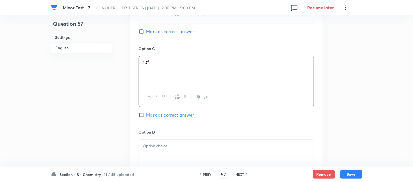
click at [150, 115] on span "Mark as correct answer" at bounding box center [170, 115] width 48 height 7
click at [146, 115] on input "Mark as correct answer" at bounding box center [143, 114] width 8 height 5
checkbox input "true"
click at [189, 147] on p at bounding box center [226, 146] width 167 height 6
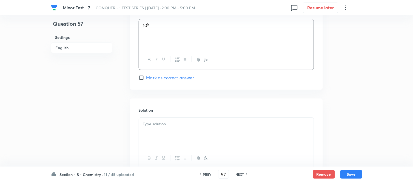
scroll to position [518, 0]
click at [176, 130] on div at bounding box center [226, 132] width 175 height 31
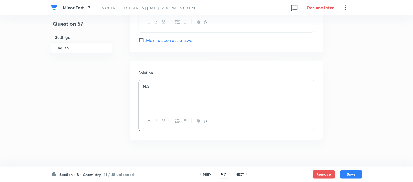
scroll to position [561, 0]
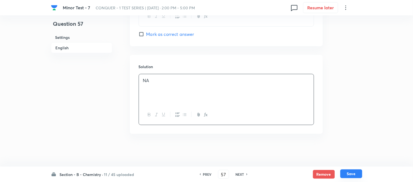
click at [350, 175] on button "Save" at bounding box center [352, 174] width 22 height 9
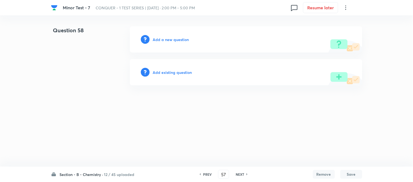
type input "58"
click at [161, 40] on h6 "Add a new question" at bounding box center [172, 40] width 36 height 6
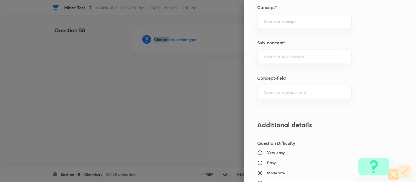
scroll to position [365, 0]
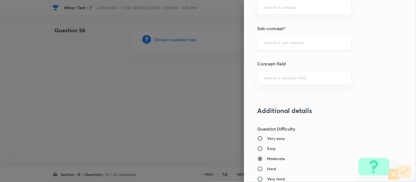
click at [299, 43] on input "text" at bounding box center [304, 42] width 81 height 5
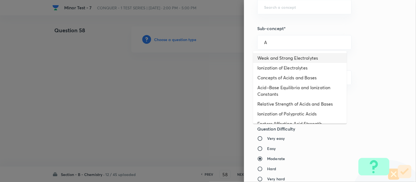
drag, startPoint x: 280, startPoint y: 58, endPoint x: 287, endPoint y: 62, distance: 8.7
click at [280, 58] on li "Weak and Strong Electrolytes" at bounding box center [300, 58] width 94 height 10
type input "Weak and Strong Electrolytes"
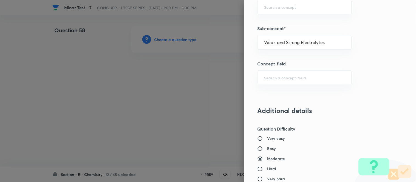
type input "Chemistry"
type input "Physical Chemistry"
type input "Ionic Equilibrium"
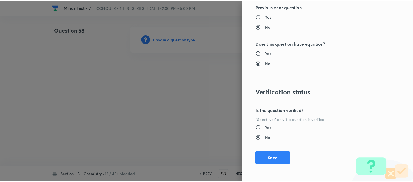
scroll to position [602, 0]
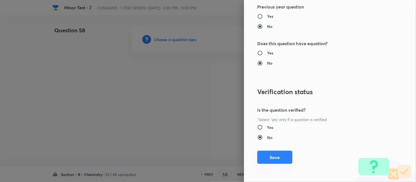
drag, startPoint x: 268, startPoint y: 159, endPoint x: 271, endPoint y: 158, distance: 3.7
click at [269, 159] on button "Save" at bounding box center [274, 157] width 35 height 13
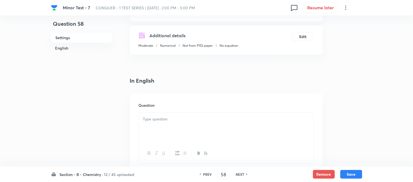
scroll to position [122, 0]
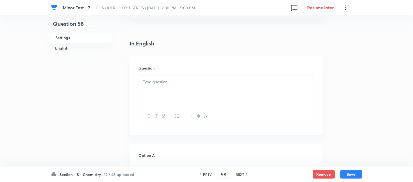
click at [196, 86] on div at bounding box center [226, 91] width 175 height 31
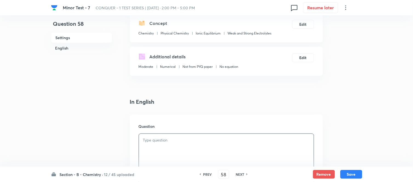
scroll to position [61, 0]
